Goal: Find specific page/section: Find specific page/section

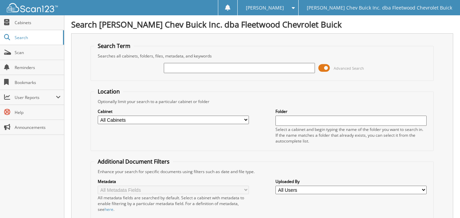
click at [181, 68] on input "text" at bounding box center [239, 68] width 151 height 10
type input "stagg"
click at [176, 117] on select "All Cabinets DEAL JACKETS HARD COPIES NEW VEH INVOICES TITLE APPS Needs Filing" at bounding box center [173, 120] width 151 height 9
select select "10316"
click at [98, 116] on select "All Cabinets DEAL JACKETS HARD COPIES NEW VEH INVOICES TITLE APPS Needs Filing" at bounding box center [173, 120] width 151 height 9
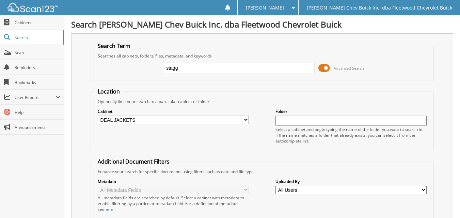
click at [74, 168] on div "Search Term Searches all cabinets, folders, files, metadata, and keywords stagg…" at bounding box center [262, 166] width 382 height 267
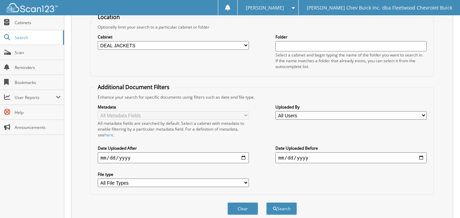
scroll to position [103, 0]
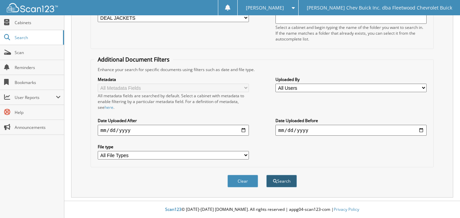
click at [282, 177] on button "Search" at bounding box center [281, 181] width 31 height 13
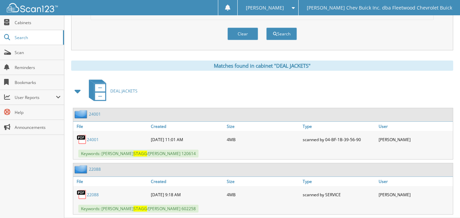
scroll to position [267, 0]
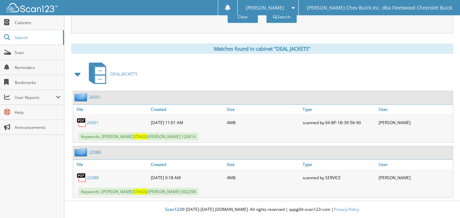
click at [95, 123] on link "24001" at bounding box center [93, 123] width 12 height 6
